Goal: Task Accomplishment & Management: Complete application form

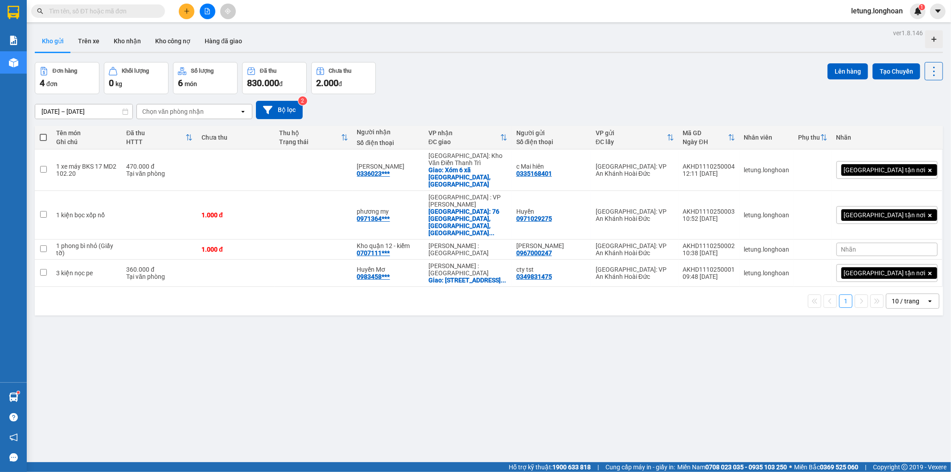
click at [123, 38] on button "Kho nhận" at bounding box center [127, 40] width 41 height 21
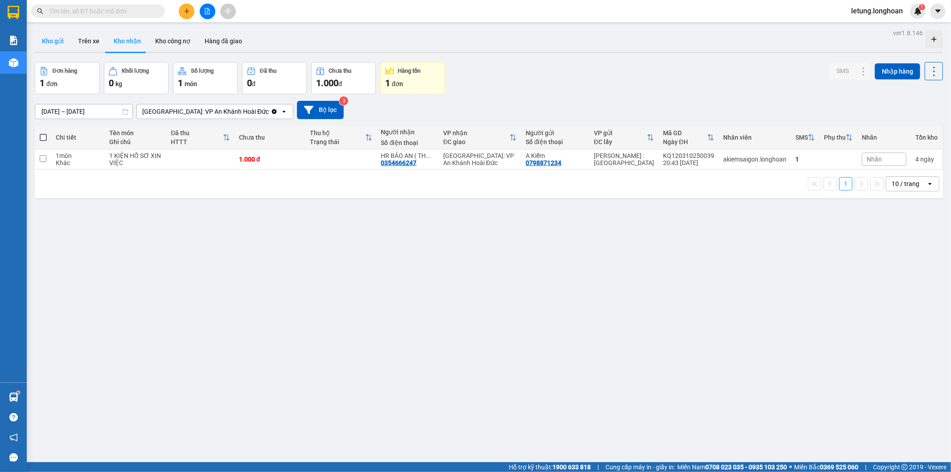
click at [55, 42] on button "Kho gửi" at bounding box center [53, 40] width 36 height 21
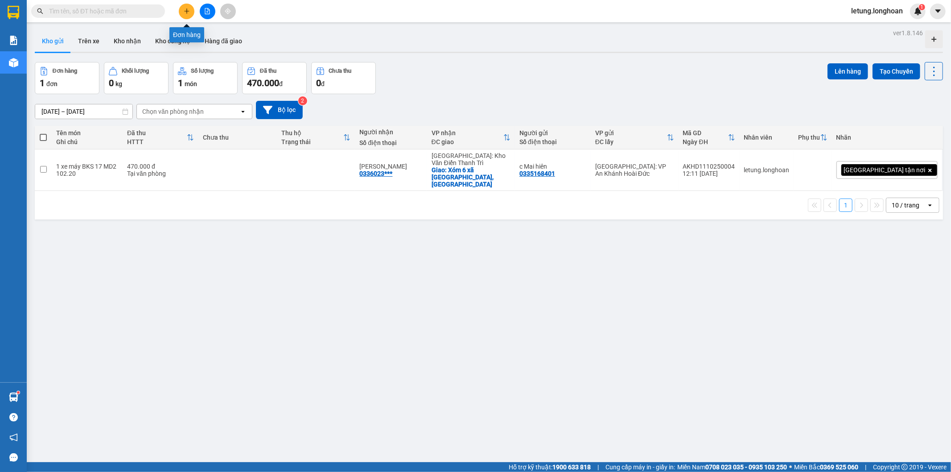
click at [185, 9] on icon "plus" at bounding box center [187, 11] width 6 height 6
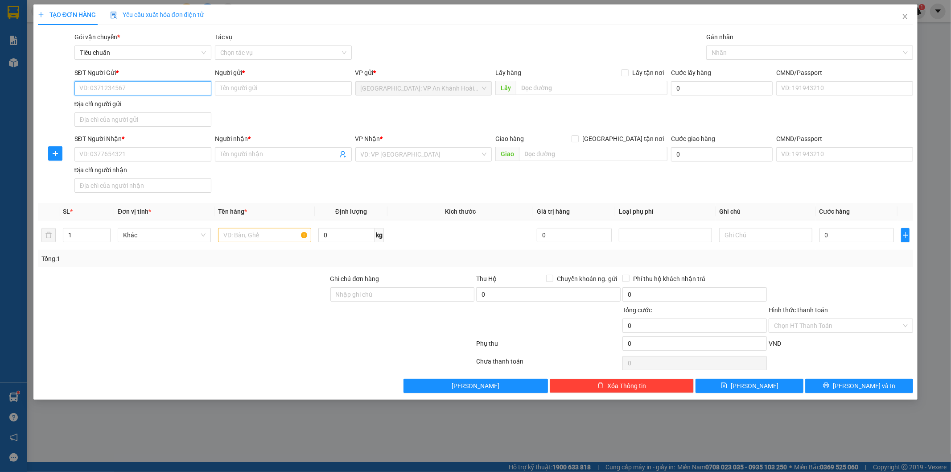
paste input "0335168401"
type input "0335168401"
click at [255, 90] on input "Người gửi *" at bounding box center [283, 88] width 137 height 14
paste input "c Mai hiên"
type input "c Mai hiên"
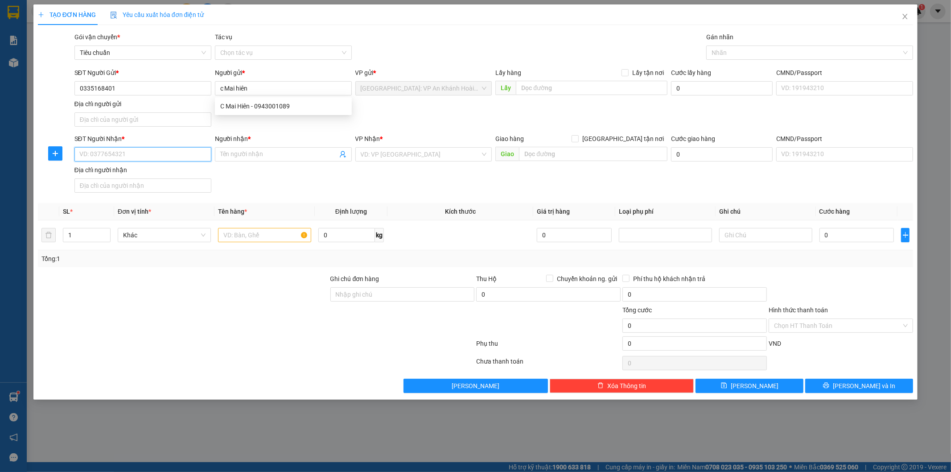
click at [148, 159] on input "SĐT Người Nhận *" at bounding box center [142, 154] width 137 height 14
paste input "0336023513"
type input "0336023513"
click at [141, 171] on div "0336023513 - [PERSON_NAME]" at bounding box center [143, 173] width 126 height 10
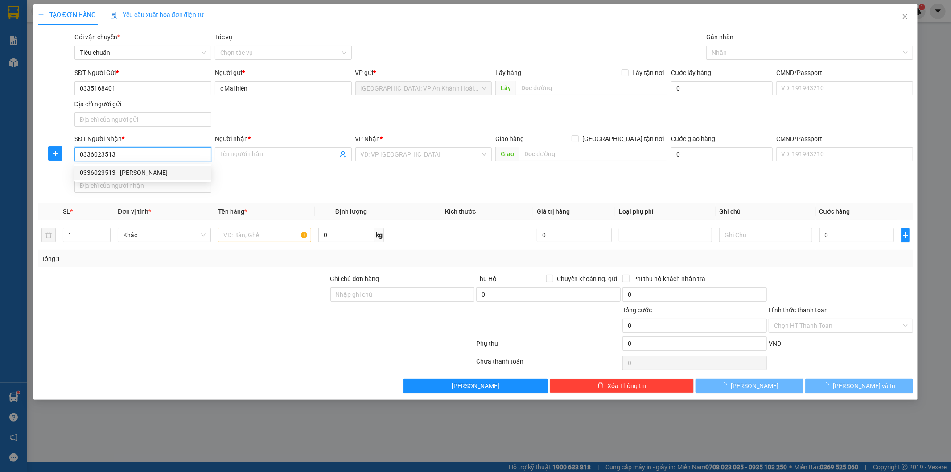
type input "[PERSON_NAME]"
checkbox input "true"
type input "Xóm 6 xã [GEOGRAPHIC_DATA], [GEOGRAPHIC_DATA]"
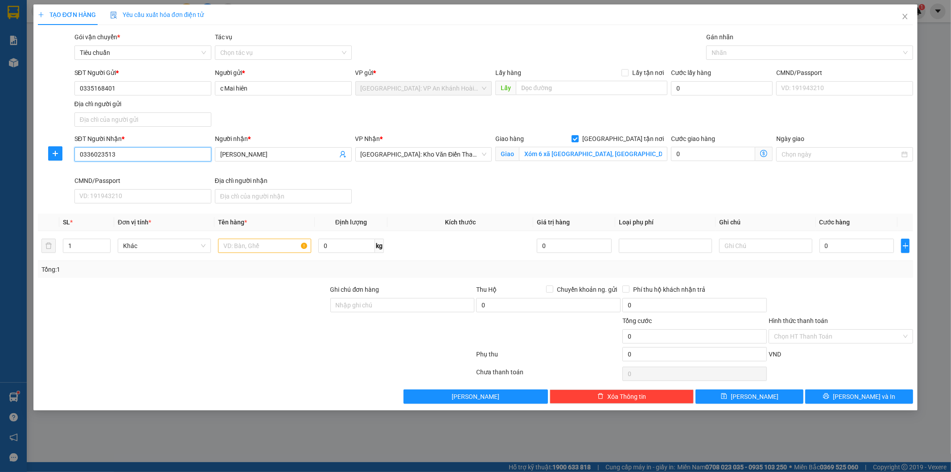
type input "0336023513"
click at [241, 247] on input "text" at bounding box center [264, 246] width 93 height 14
paste input "1 xe máy BKS 17 MD2 102.20"
type input "1 xe máy BKS 17 MD2 102.20"
click at [362, 307] on input "Ghi chú đơn hàng" at bounding box center [402, 305] width 144 height 14
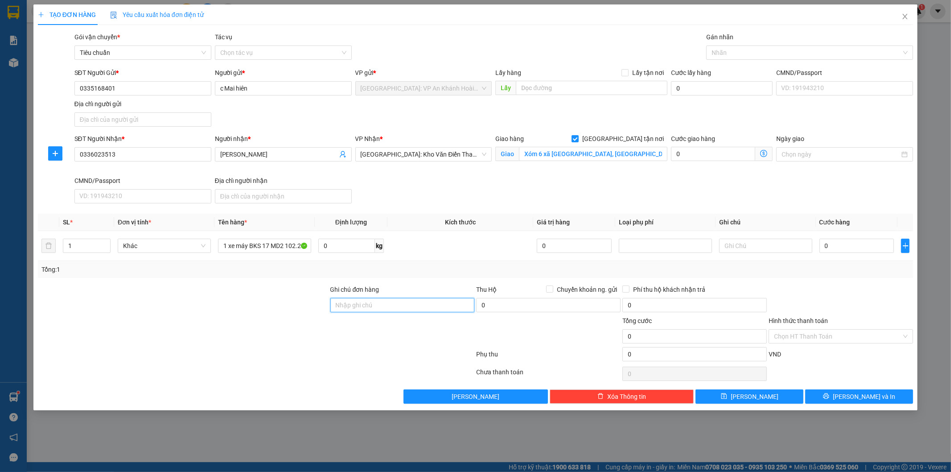
paste input "1 chìa khóa quấn tay lái"
type input "1 chìa khóa quấn tay lái"
click at [840, 247] on input "0" at bounding box center [856, 246] width 75 height 14
type input "3"
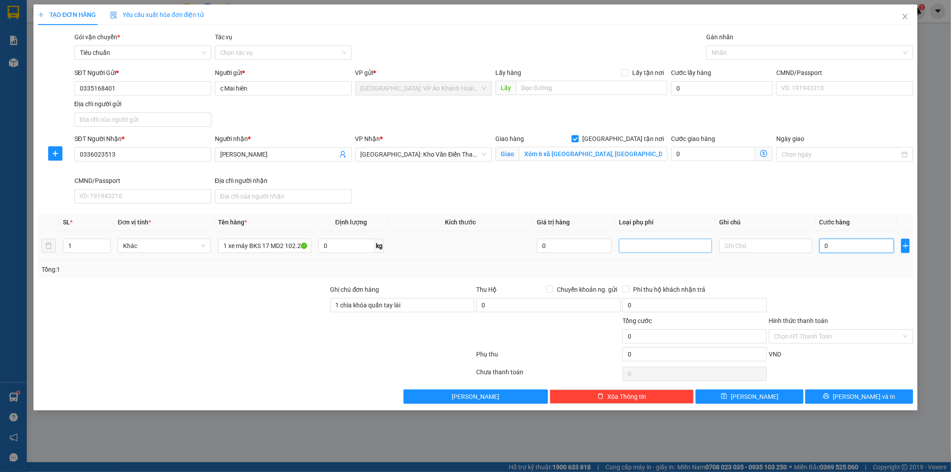
type input "3"
type input "30"
type input "300"
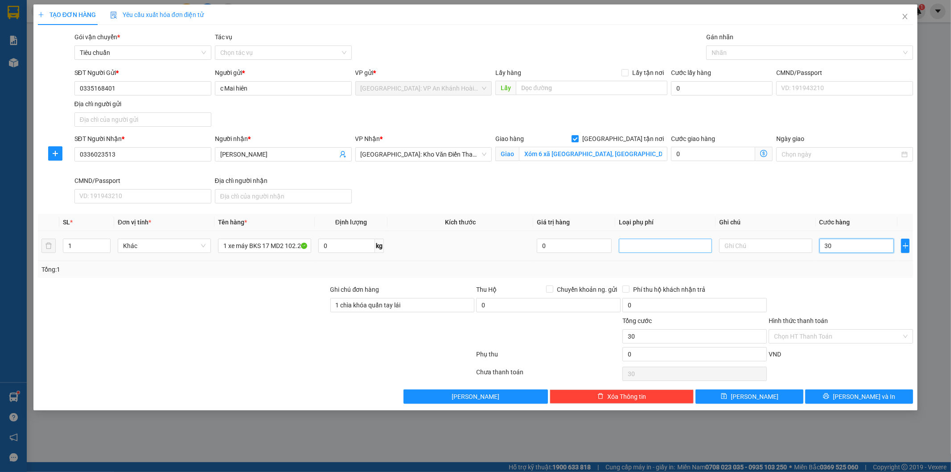
type input "300"
type input "3.000"
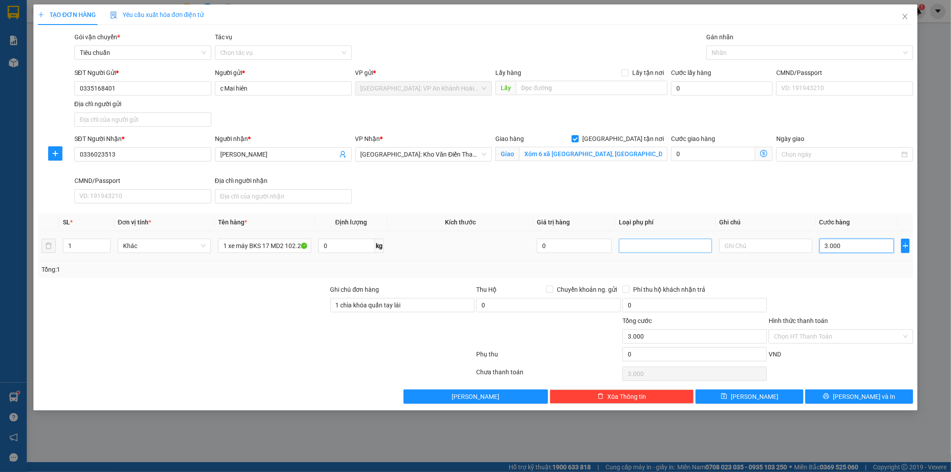
type input "30.000"
type input "300.000"
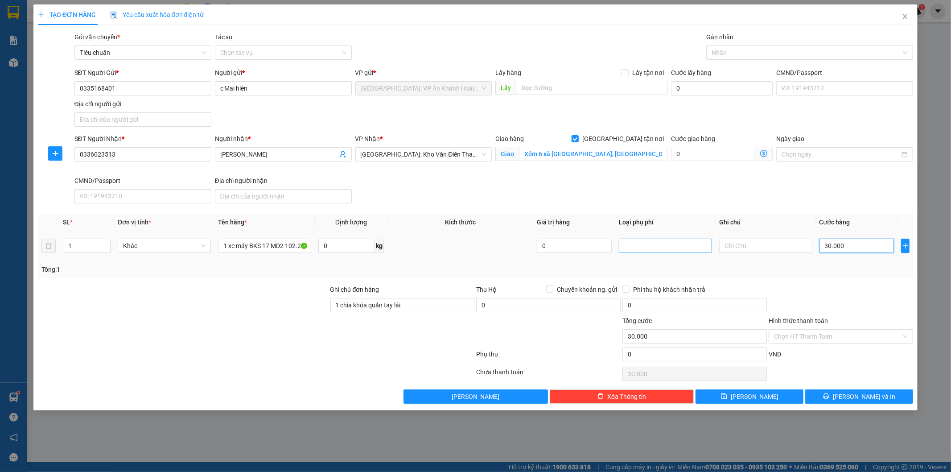
type input "300.000"
click at [802, 337] on input "Hình thức thanh toán" at bounding box center [838, 335] width 128 height 13
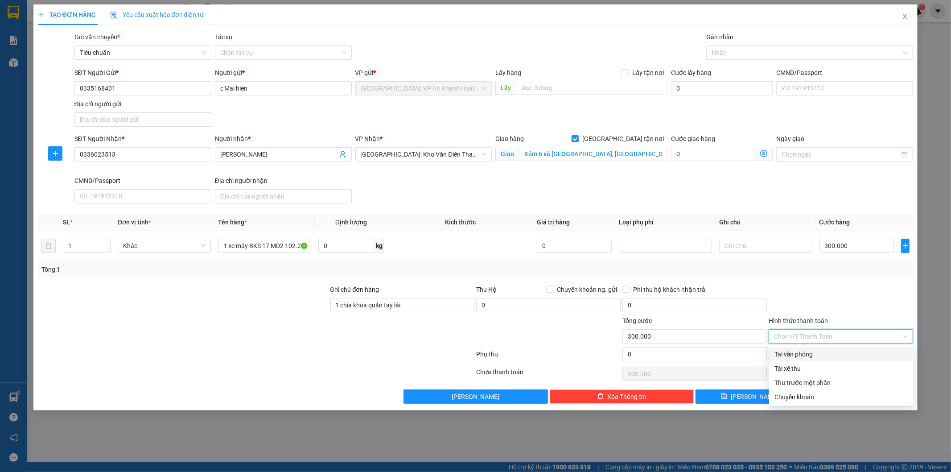
click at [790, 354] on div "Tại văn phòng" at bounding box center [841, 354] width 134 height 10
type input "0"
click at [719, 48] on div at bounding box center [804, 52] width 193 height 11
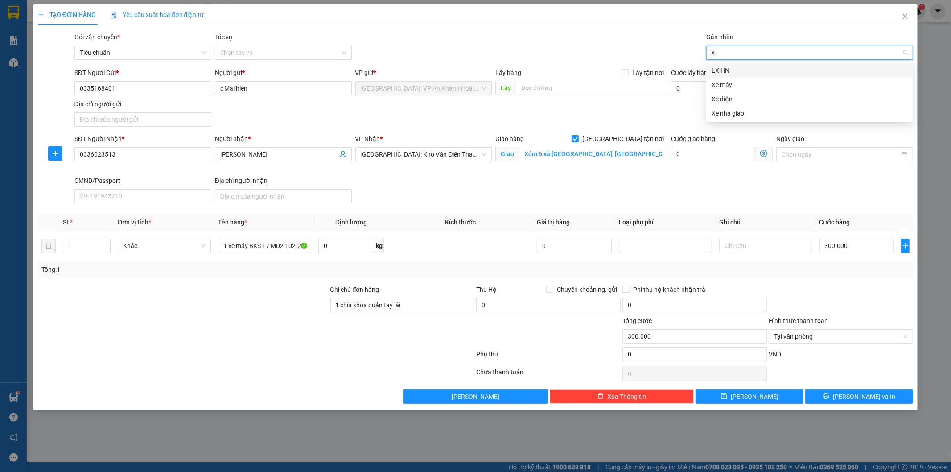
type input "xe"
click at [736, 70] on div "Xe máy" at bounding box center [810, 71] width 196 height 10
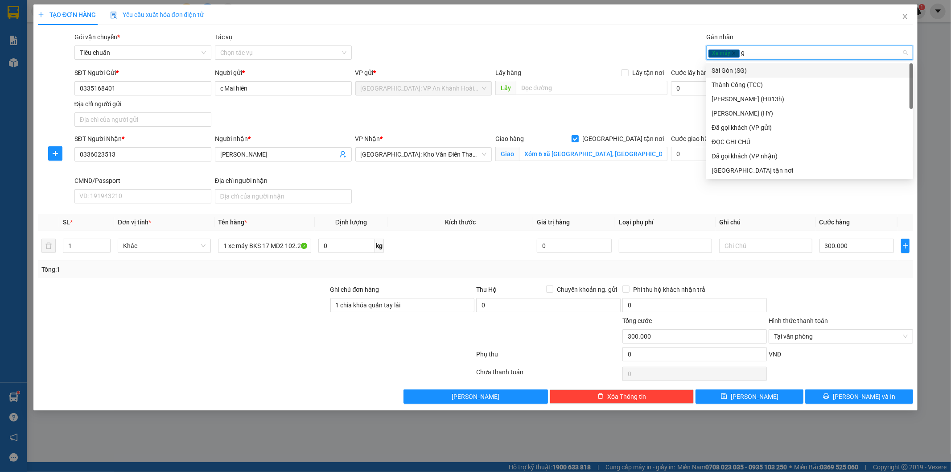
type input "gt"
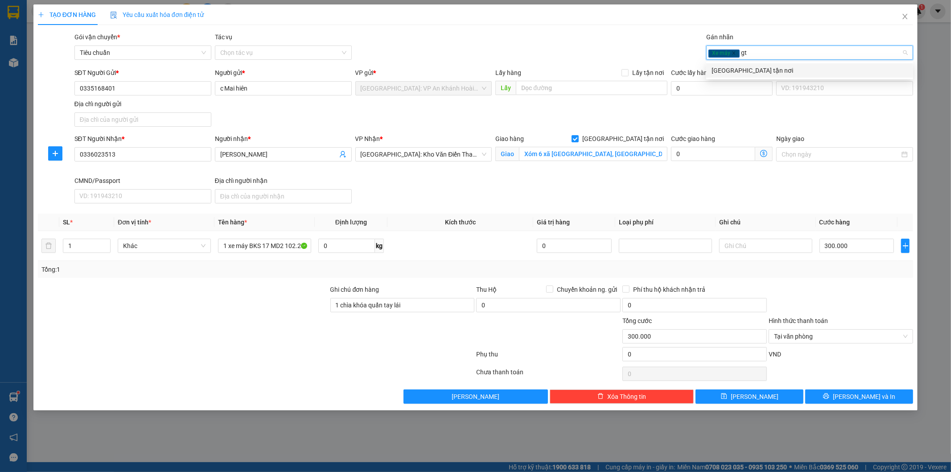
drag, startPoint x: 735, startPoint y: 70, endPoint x: 603, endPoint y: 82, distance: 132.1
click at [735, 70] on div "[GEOGRAPHIC_DATA] tận nơi" at bounding box center [810, 71] width 196 height 10
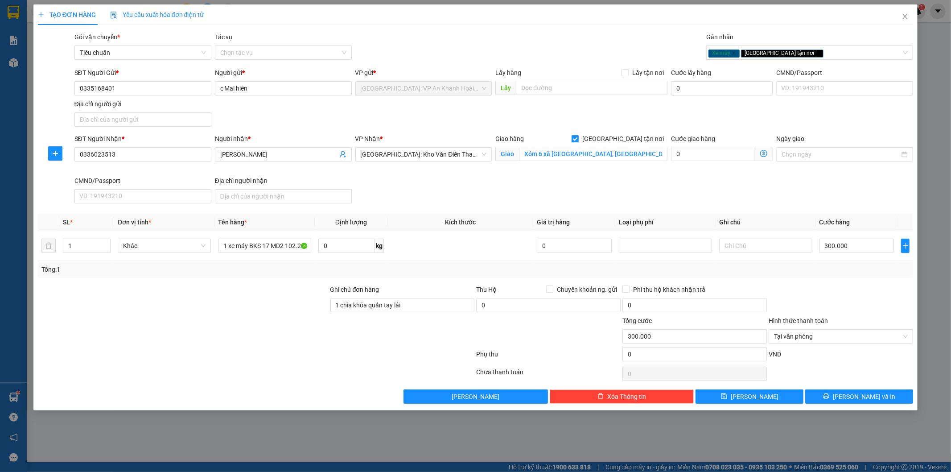
click at [622, 127] on div "SĐT Người Gửi * 0335168401 Người gửi * c Mai hiên VP gửi * [GEOGRAPHIC_DATA]: V…" at bounding box center [494, 99] width 843 height 62
click at [868, 394] on span "[PERSON_NAME] và In" at bounding box center [864, 396] width 62 height 10
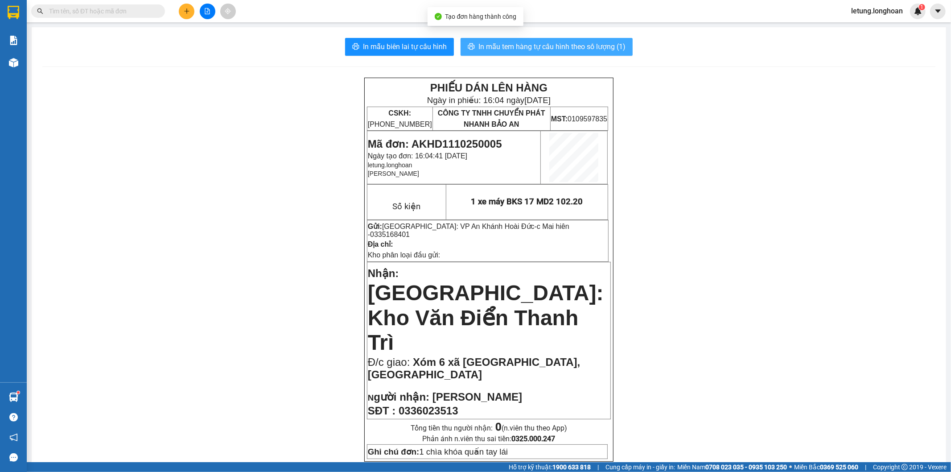
click at [585, 46] on span "In mẫu tem hàng tự cấu hình theo số lượng (1)" at bounding box center [551, 46] width 147 height 11
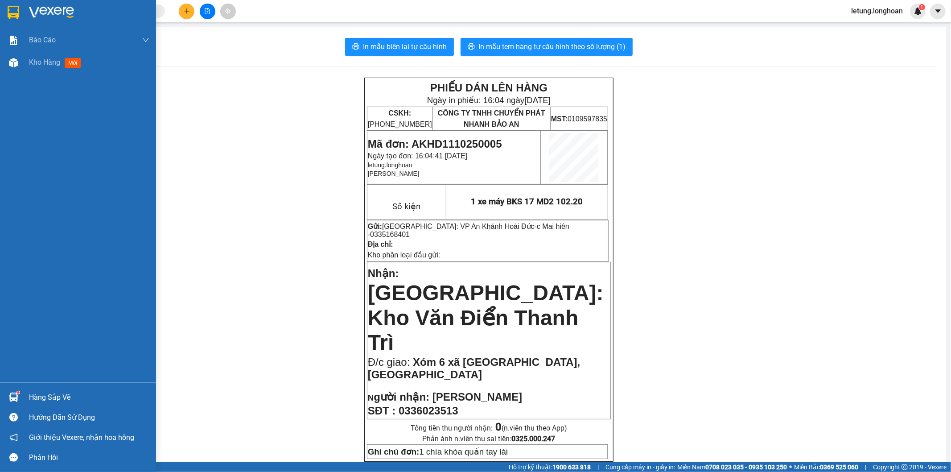
click at [13, 9] on img at bounding box center [14, 12] width 12 height 13
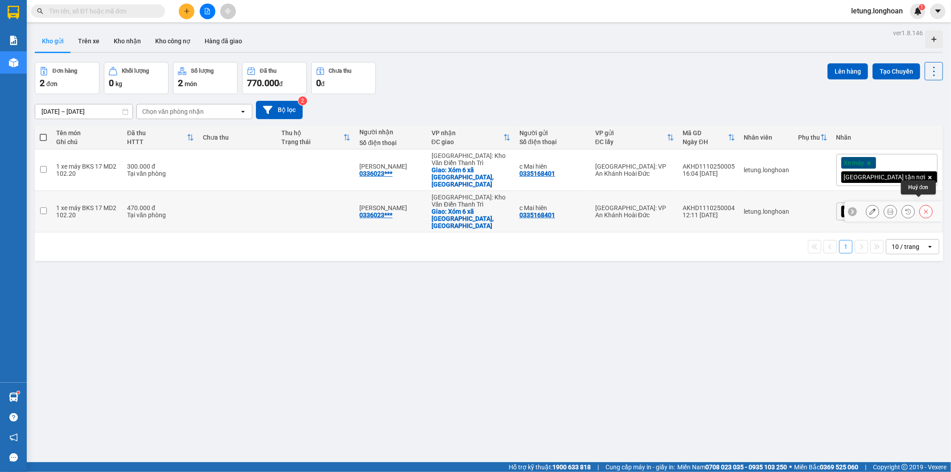
click at [920, 204] on button at bounding box center [926, 212] width 12 height 16
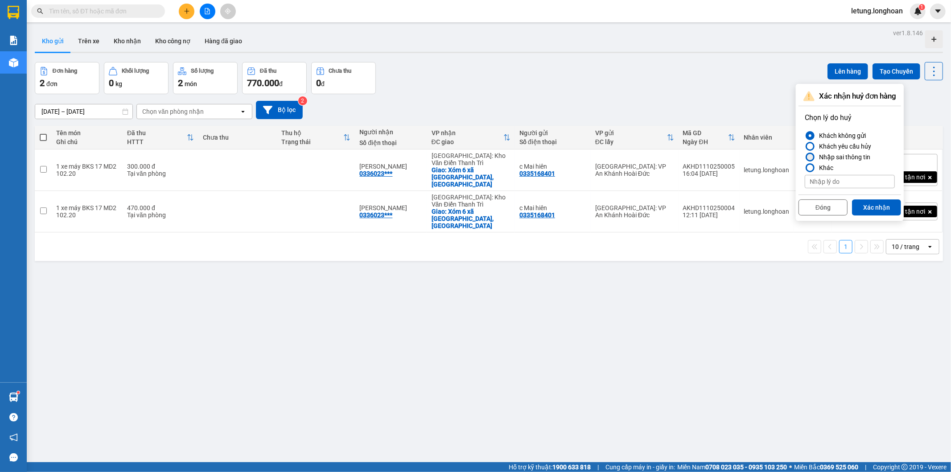
click at [849, 154] on div "Nhập sai thông tin" at bounding box center [842, 157] width 55 height 11
click at [805, 157] on input "Nhập sai thông tin" at bounding box center [805, 157] width 0 height 0
click at [878, 206] on button "Xác nhận" at bounding box center [876, 207] width 49 height 16
